Goal: Find specific fact: Find specific fact

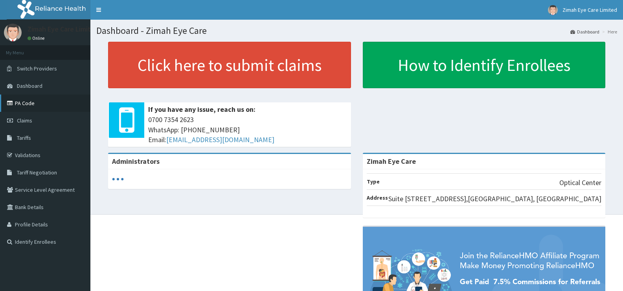
click at [37, 104] on link "PA Code" at bounding box center [45, 102] width 90 height 17
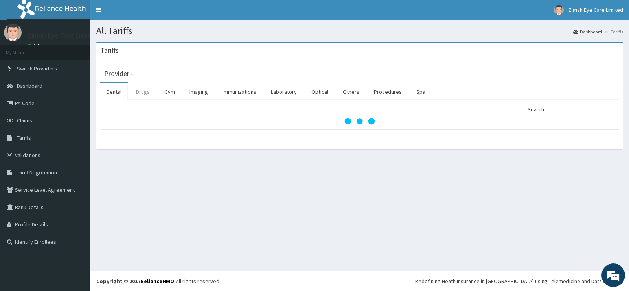
click at [136, 94] on link "Drugs" at bounding box center [143, 91] width 26 height 17
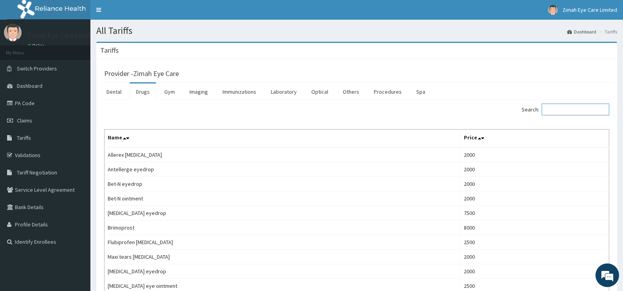
click at [568, 107] on input "Search:" at bounding box center [576, 109] width 68 height 12
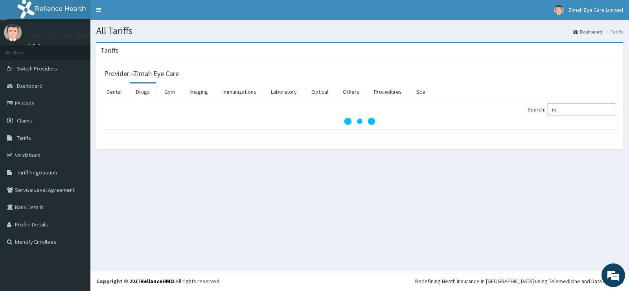
type input "t"
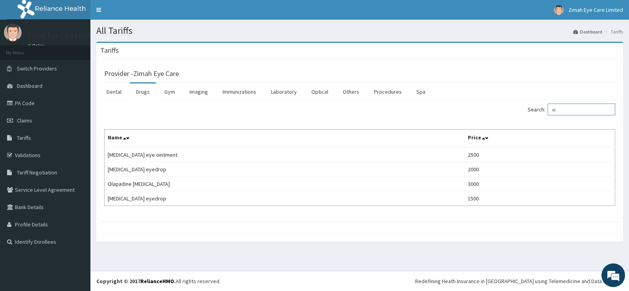
type input "o"
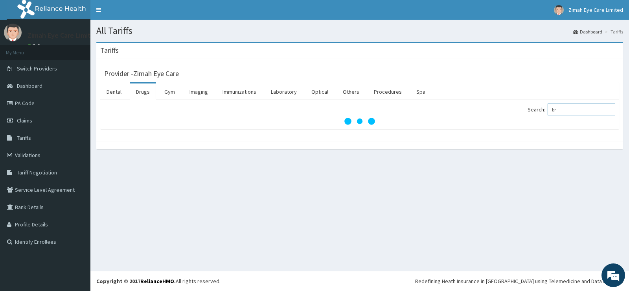
type input "b"
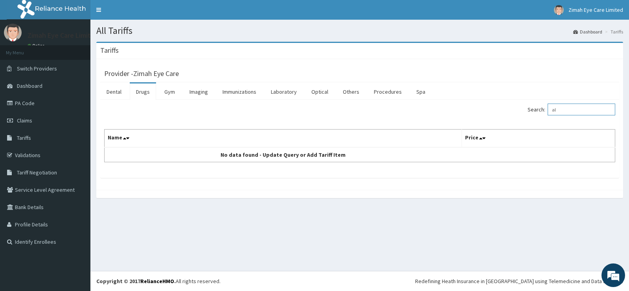
type input "a"
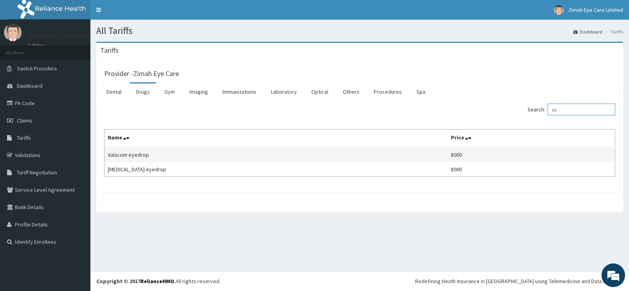
type input "x"
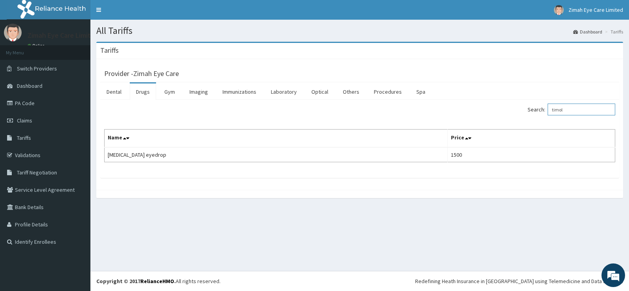
drag, startPoint x: 589, startPoint y: 112, endPoint x: 531, endPoint y: 114, distance: 57.8
click at [531, 114] on div "Search: timol" at bounding box center [491, 110] width 250 height 14
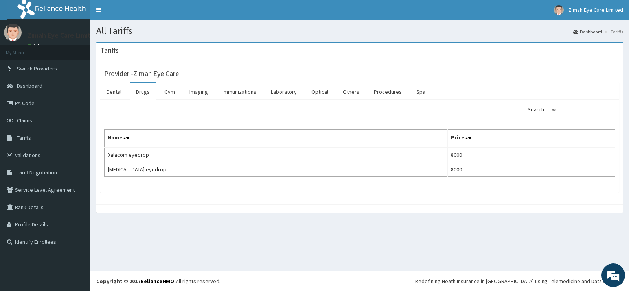
type input "x"
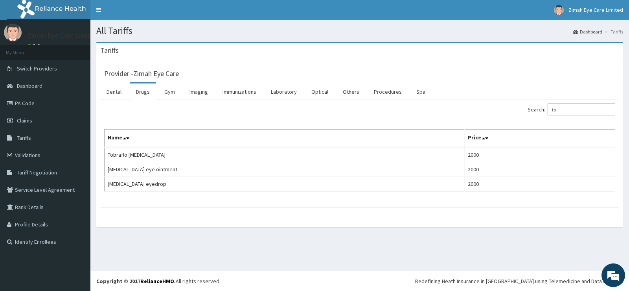
type input "t"
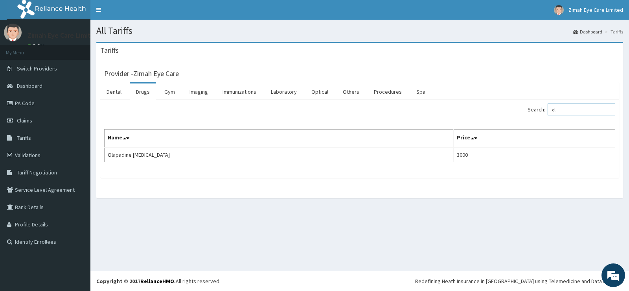
type input "o"
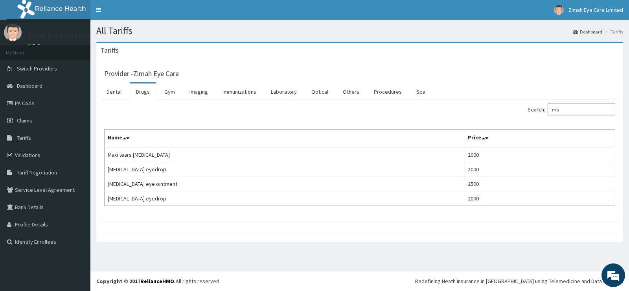
type input "m"
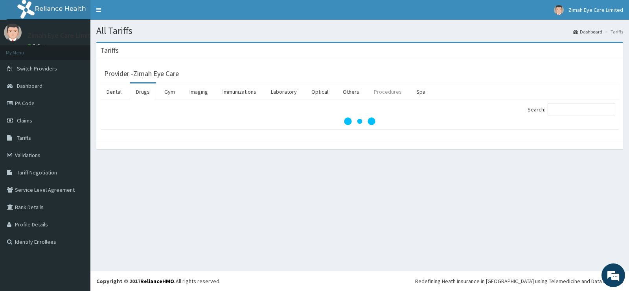
click at [390, 95] on link "Procedures" at bounding box center [388, 91] width 40 height 17
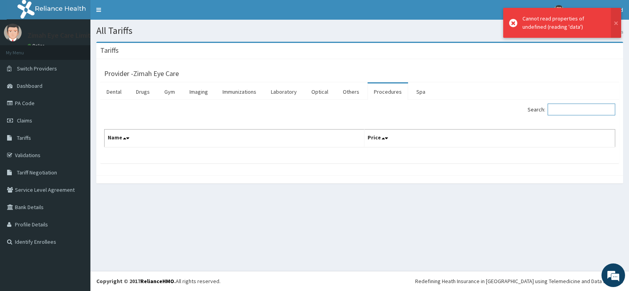
click at [587, 108] on input "Search:" at bounding box center [582, 109] width 68 height 12
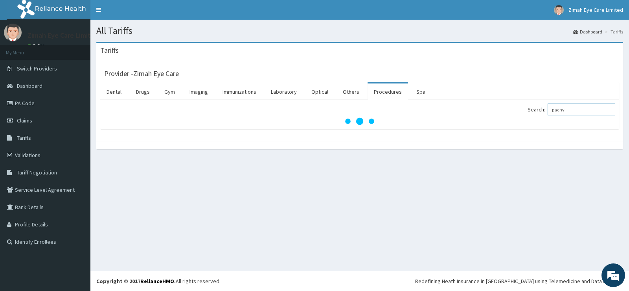
click at [596, 110] on input "pachy" at bounding box center [582, 109] width 68 height 12
type input "p"
type input "HYPER"
click at [142, 92] on link "Drugs" at bounding box center [143, 91] width 26 height 17
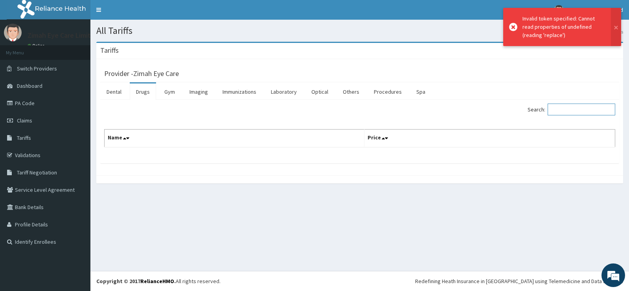
click at [566, 110] on input "Search:" at bounding box center [582, 109] width 68 height 12
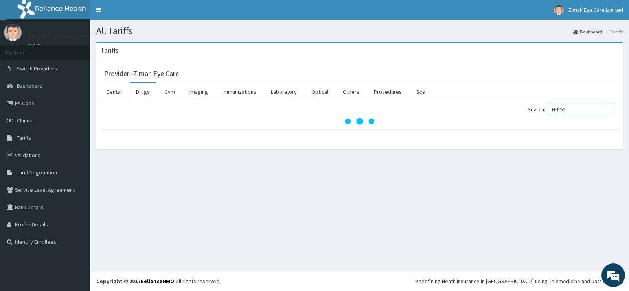
type input "HYPRO"
drag, startPoint x: 574, startPoint y: 150, endPoint x: 607, endPoint y: 151, distance: 33.1
drag, startPoint x: 607, startPoint y: 151, endPoint x: 164, endPoint y: 124, distance: 443.9
click at [164, 124] on div at bounding box center [359, 121] width 511 height 8
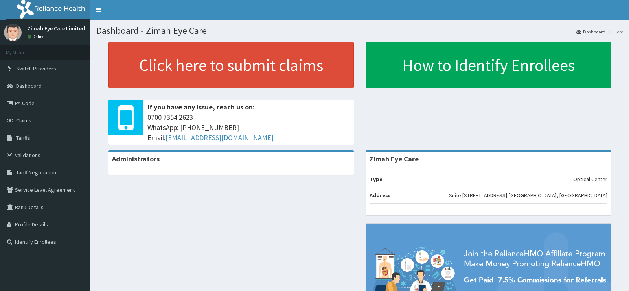
click at [27, 134] on link "Tariffs" at bounding box center [45, 137] width 90 height 17
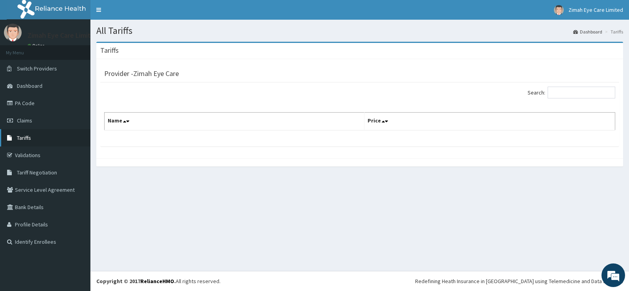
click at [24, 132] on link "Tariffs" at bounding box center [45, 137] width 90 height 17
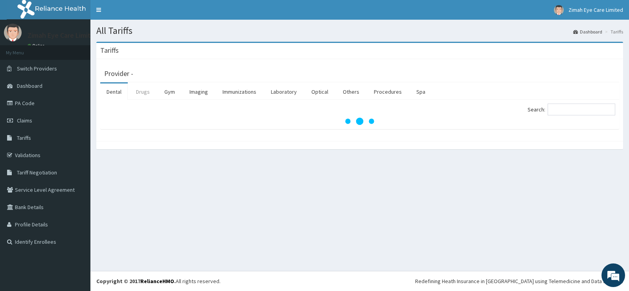
click at [143, 93] on link "Drugs" at bounding box center [143, 91] width 26 height 17
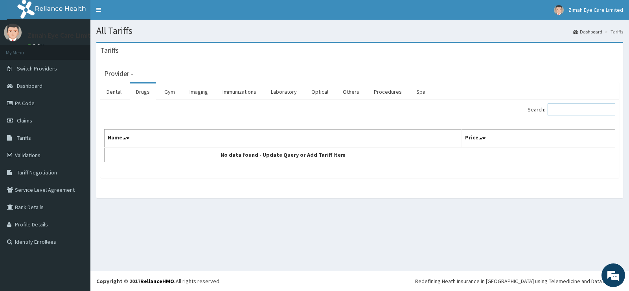
click at [581, 107] on input "Search:" at bounding box center [582, 109] width 68 height 12
type input "H"
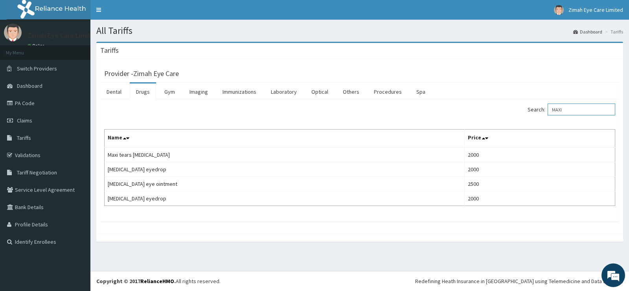
type input "MAXI"
